Goal: Task Accomplishment & Management: Manage account settings

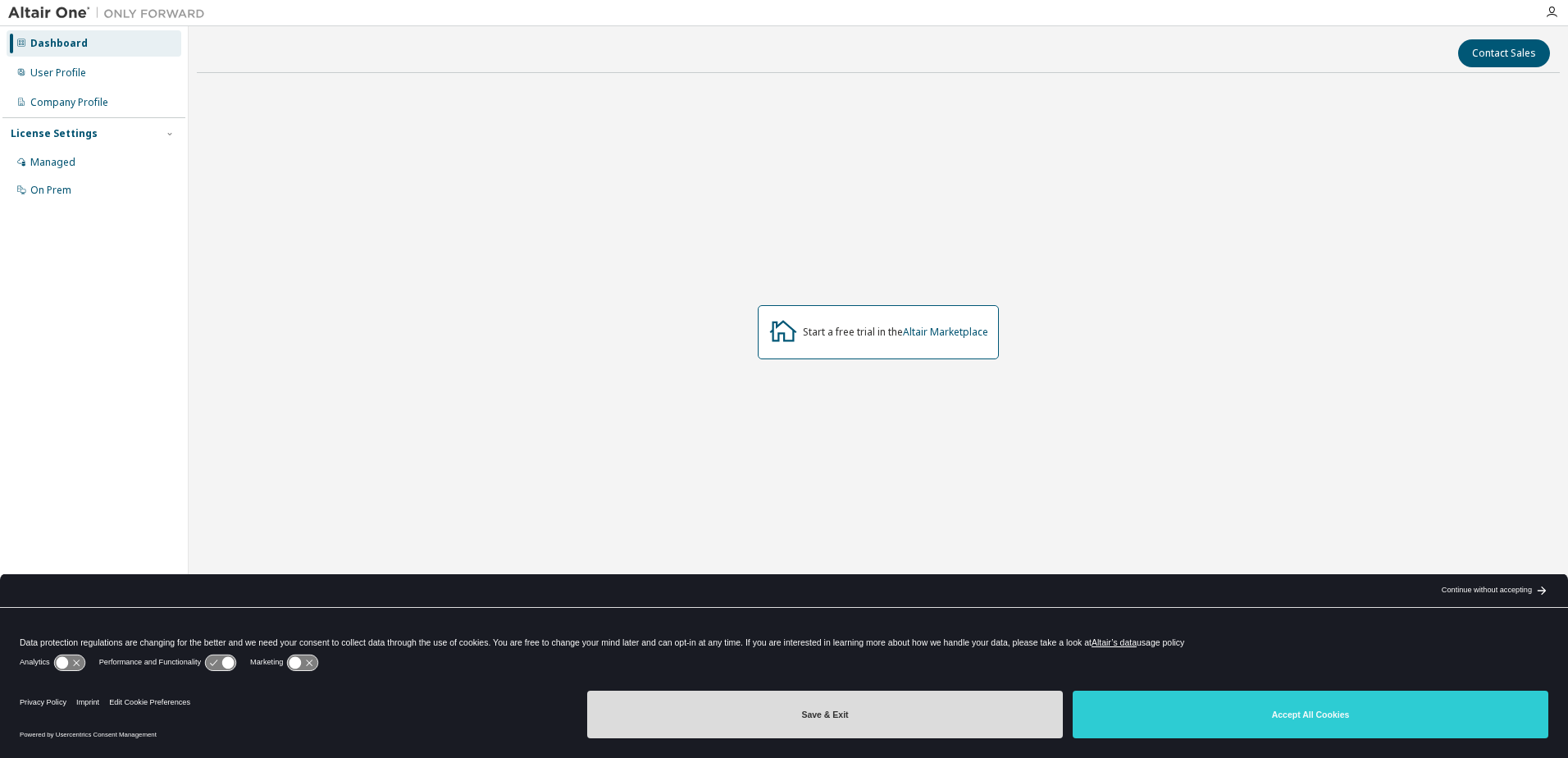
click at [922, 723] on button "Save & Exit" at bounding box center [825, 714] width 476 height 47
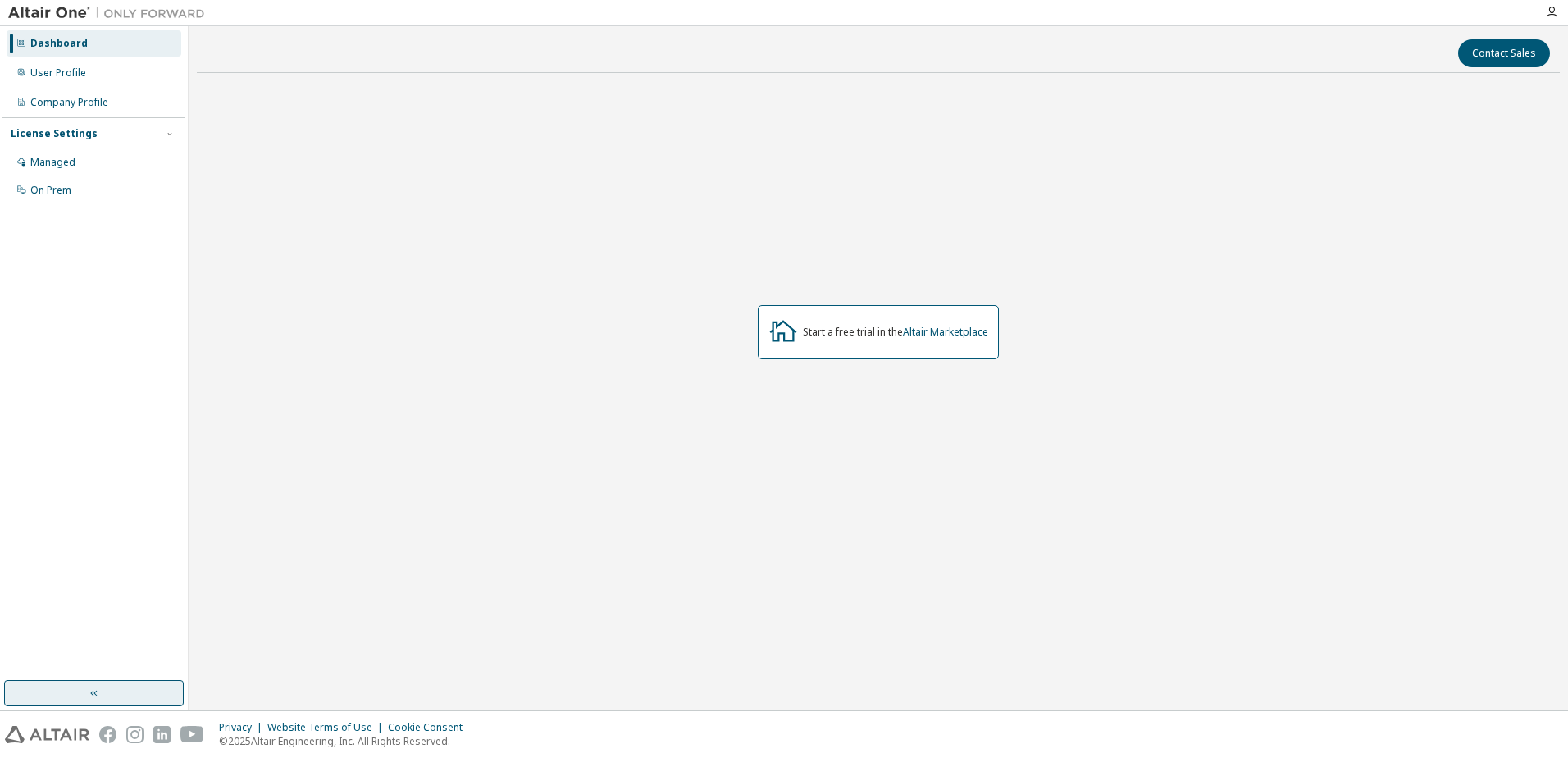
click at [78, 692] on button "button" at bounding box center [93, 693] width 179 height 26
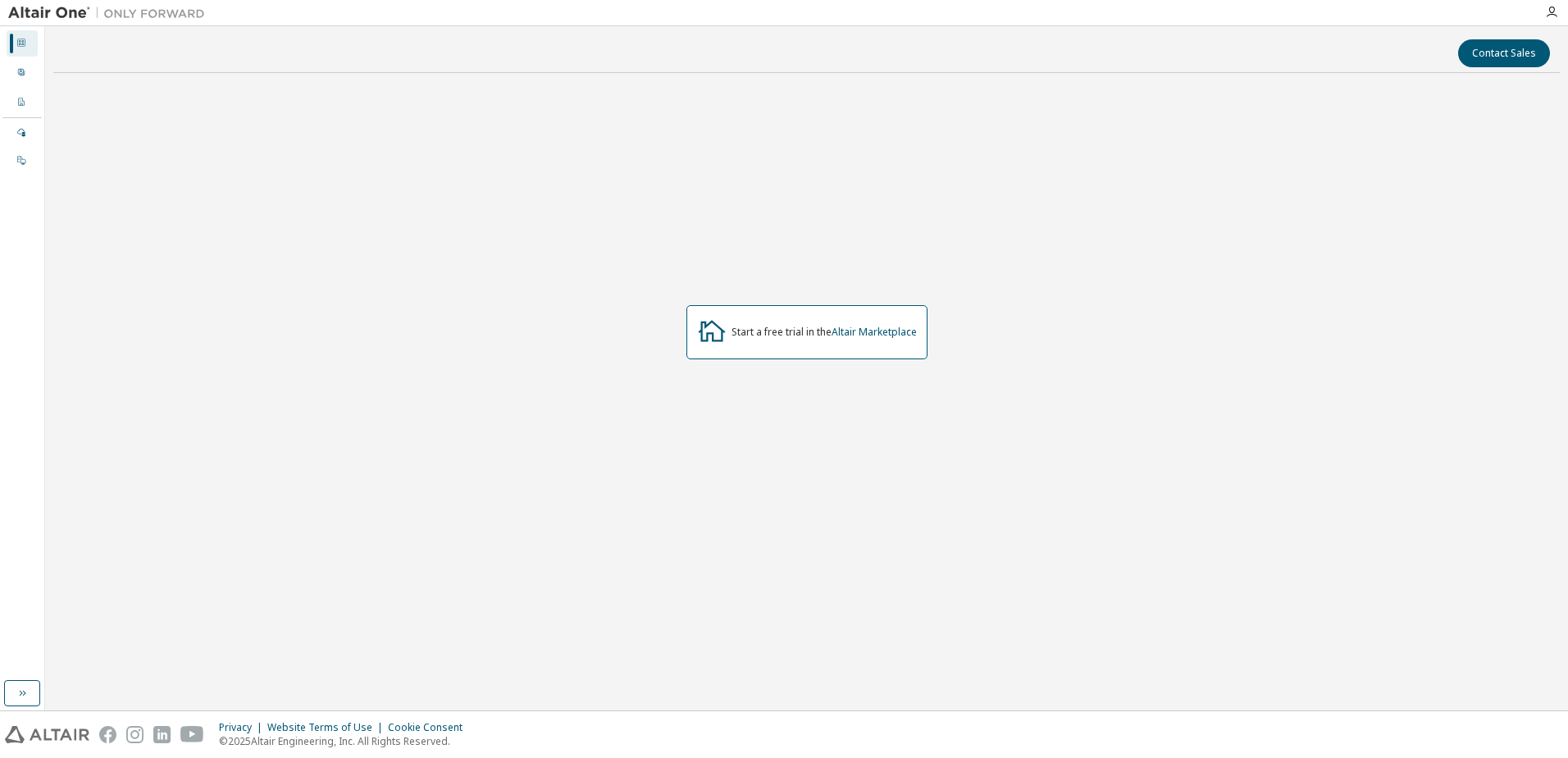
click at [19, 43] on icon at bounding box center [21, 43] width 10 height 10
click at [24, 699] on icon "button" at bounding box center [22, 693] width 14 height 14
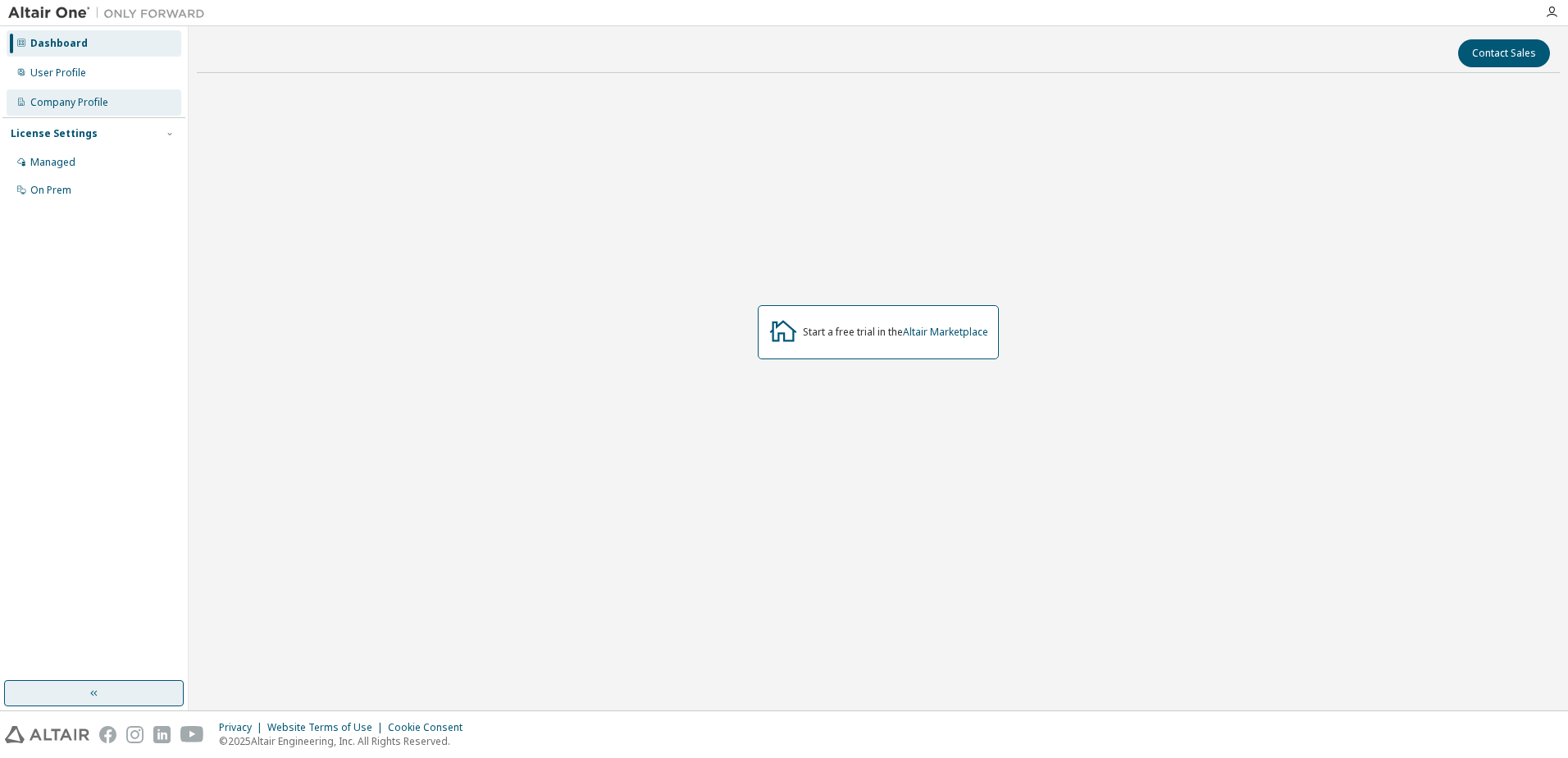
click at [69, 101] on div "Company Profile" at bounding box center [69, 103] width 78 height 14
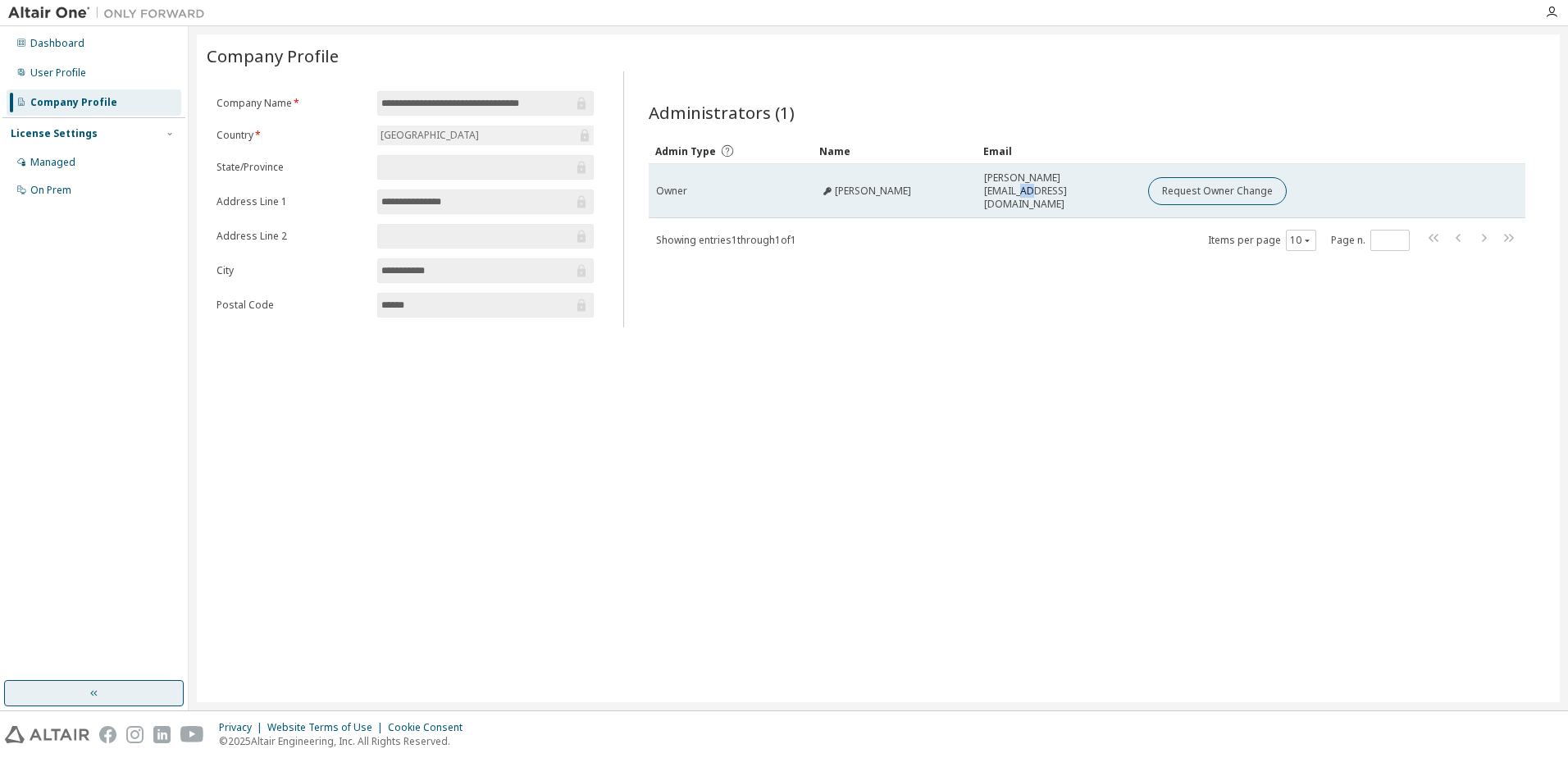
drag, startPoint x: 1096, startPoint y: 184, endPoint x: 1089, endPoint y: 190, distance: 9.2
click at [1089, 190] on span "[PERSON_NAME][EMAIL_ADDRESS][DOMAIN_NAME]" at bounding box center [1059, 191] width 149 height 40
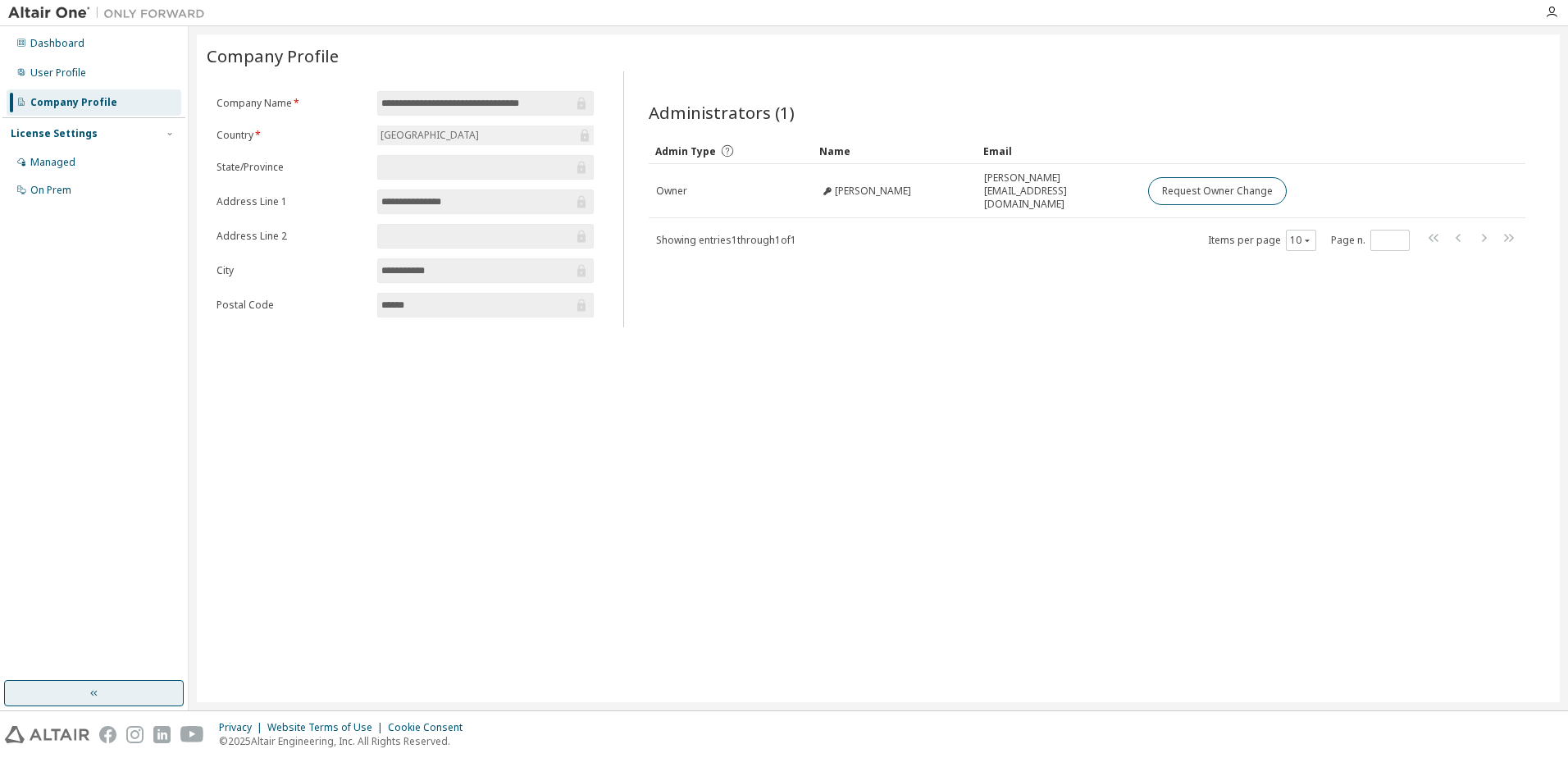
drag, startPoint x: 1089, startPoint y: 190, endPoint x: 1069, endPoint y: 237, distance: 51.1
click at [1069, 237] on div "Showing entries 1 through 1 of 1 Items per page 10 Page n. *" at bounding box center [1087, 239] width 877 height 24
click at [60, 47] on div "Dashboard" at bounding box center [57, 44] width 54 height 14
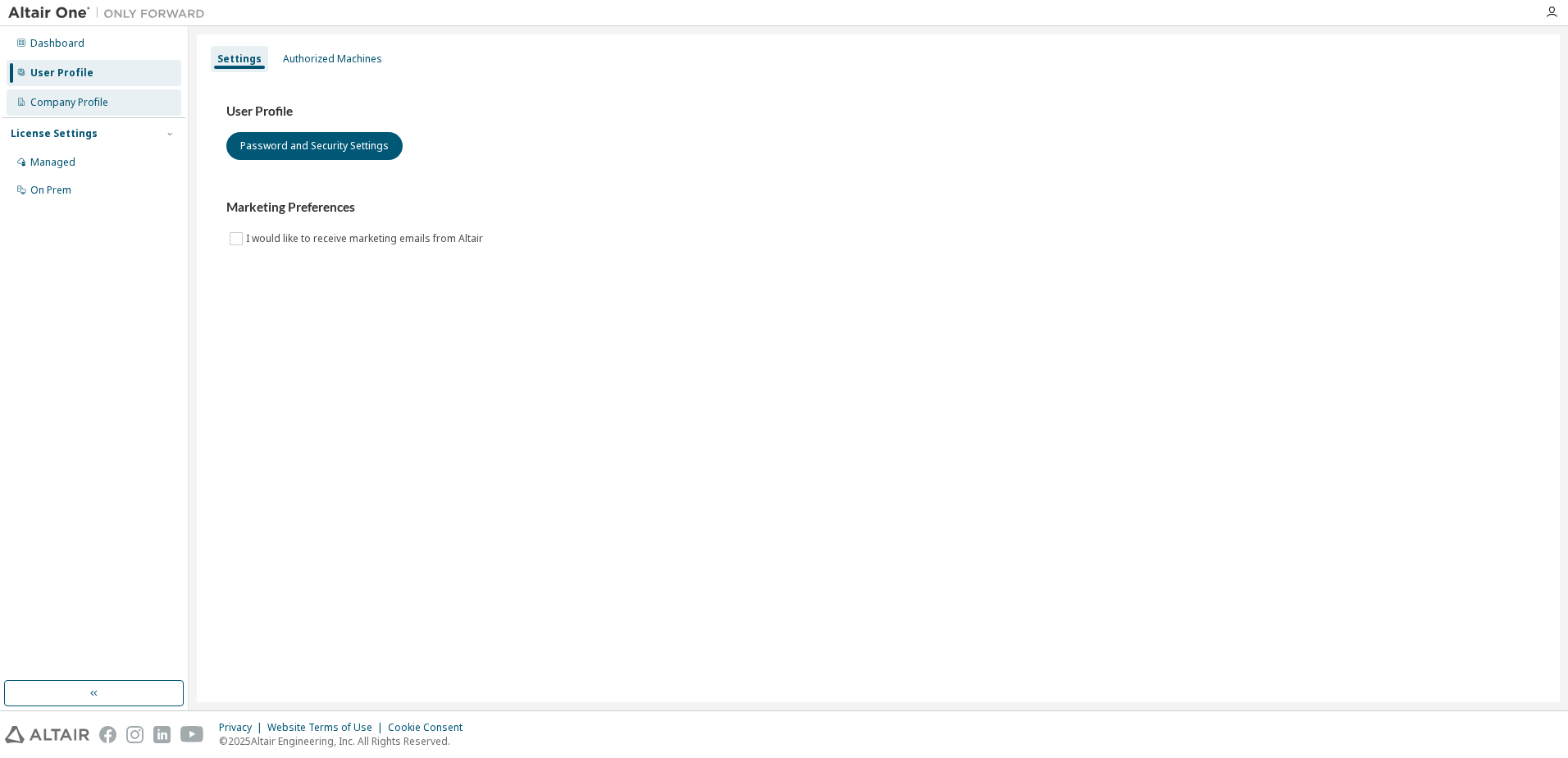
click at [76, 104] on div "Company Profile" at bounding box center [69, 103] width 78 height 14
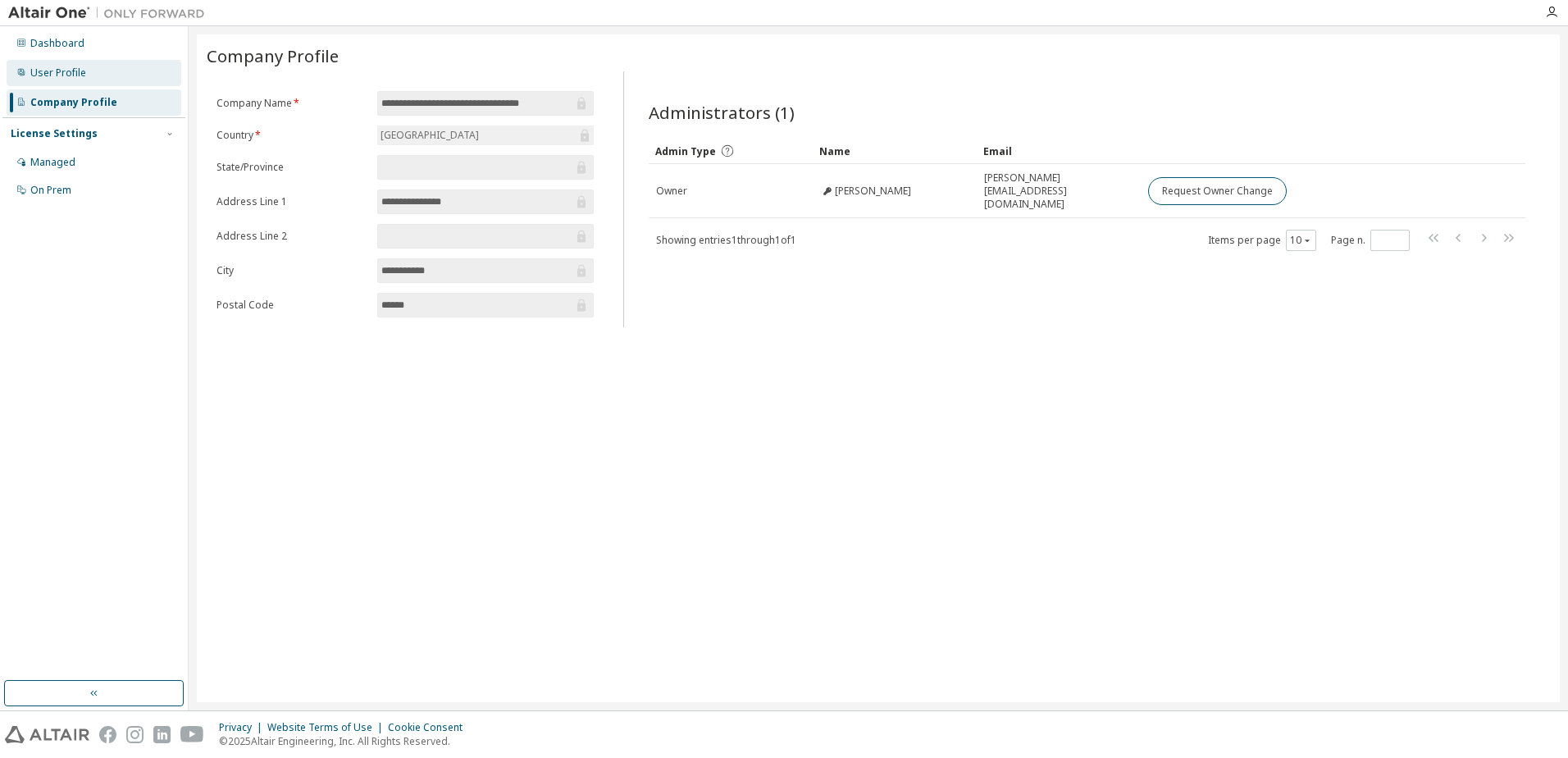
click at [57, 69] on div "User Profile" at bounding box center [58, 74] width 56 height 14
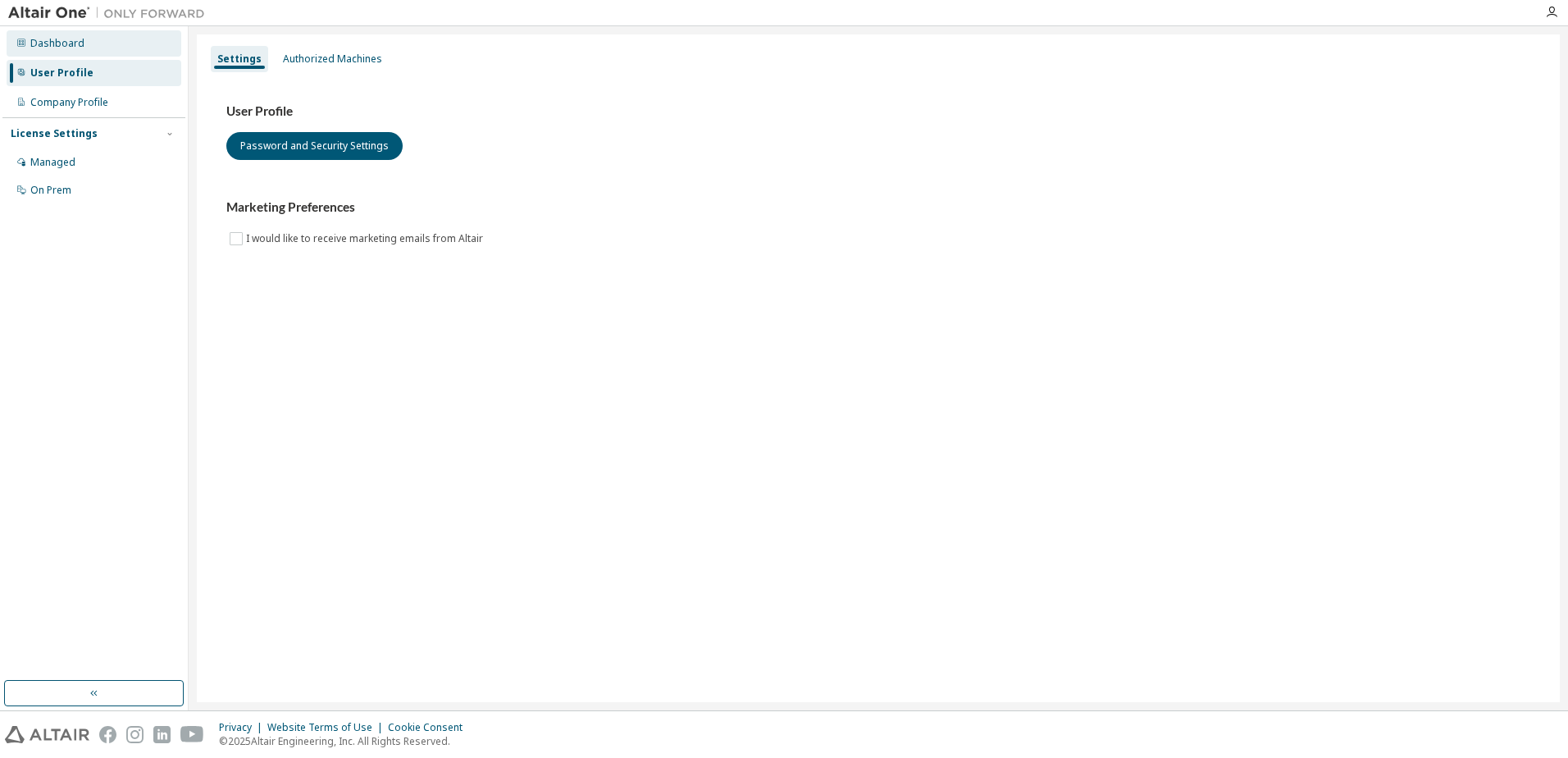
click at [67, 43] on div "Dashboard" at bounding box center [57, 44] width 54 height 14
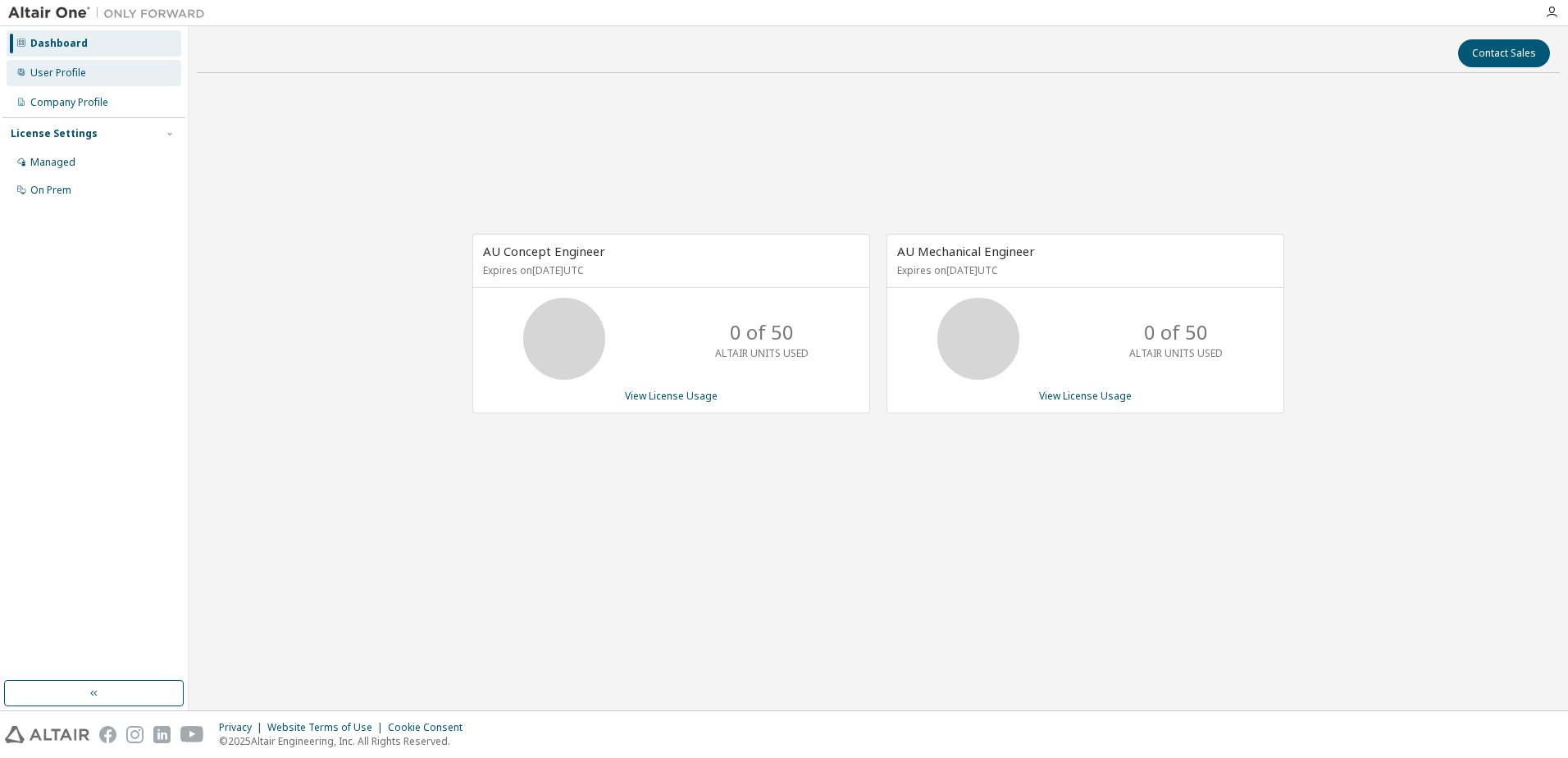
click at [60, 68] on div "User Profile" at bounding box center [58, 74] width 56 height 14
